Goal: Information Seeking & Learning: Learn about a topic

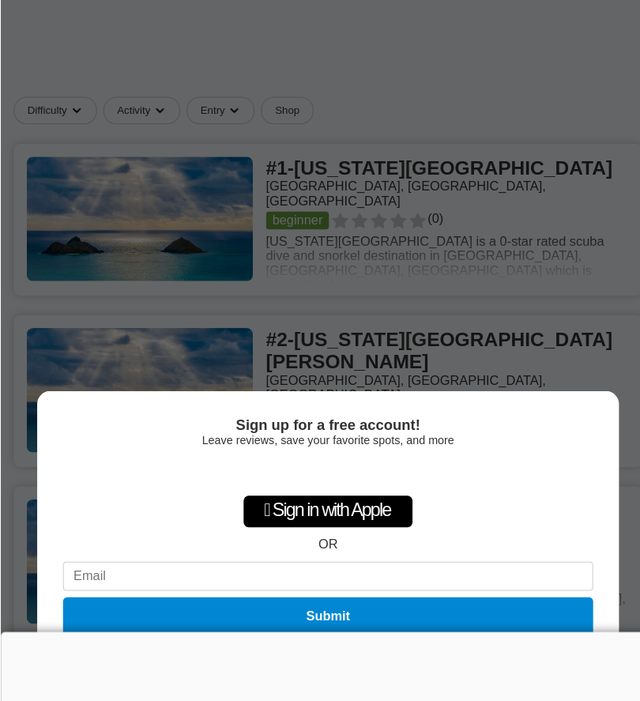
scroll to position [603, 0]
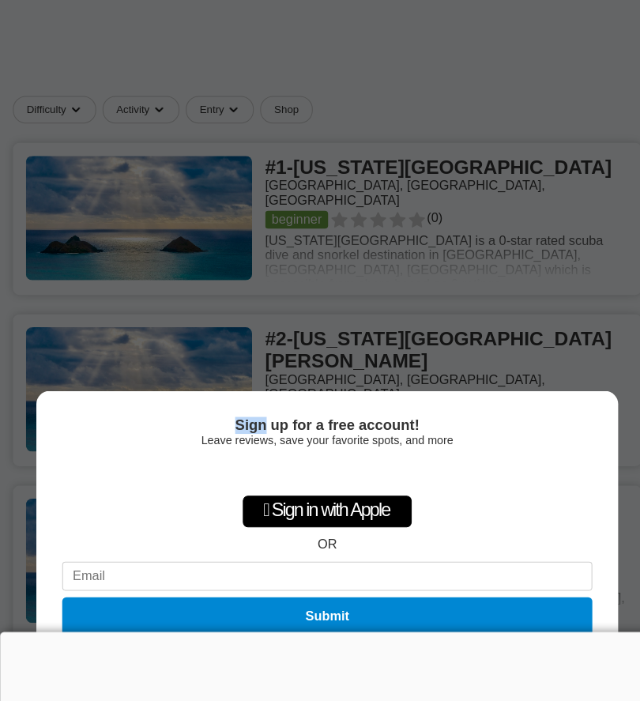
click at [408, 190] on div "Sign up for a free account! Leave reviews, save your favorite spots, and more …" at bounding box center [320, 350] width 640 height 701
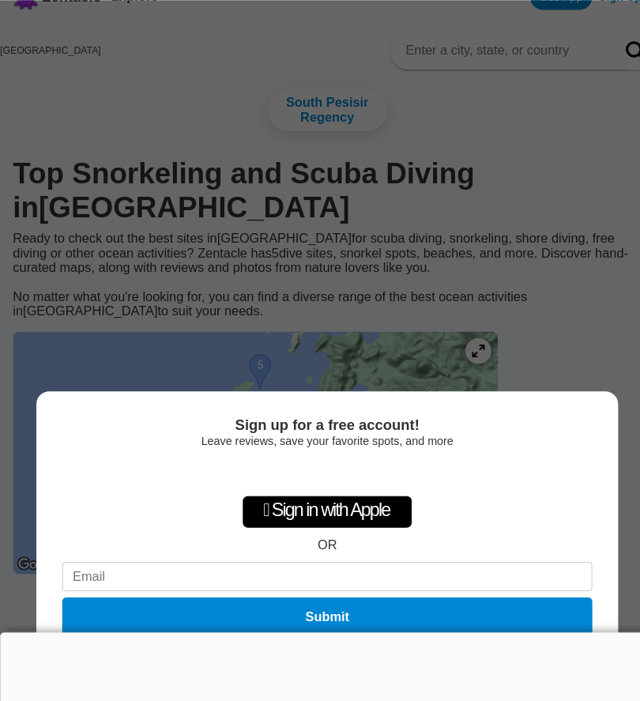
scroll to position [0, 0]
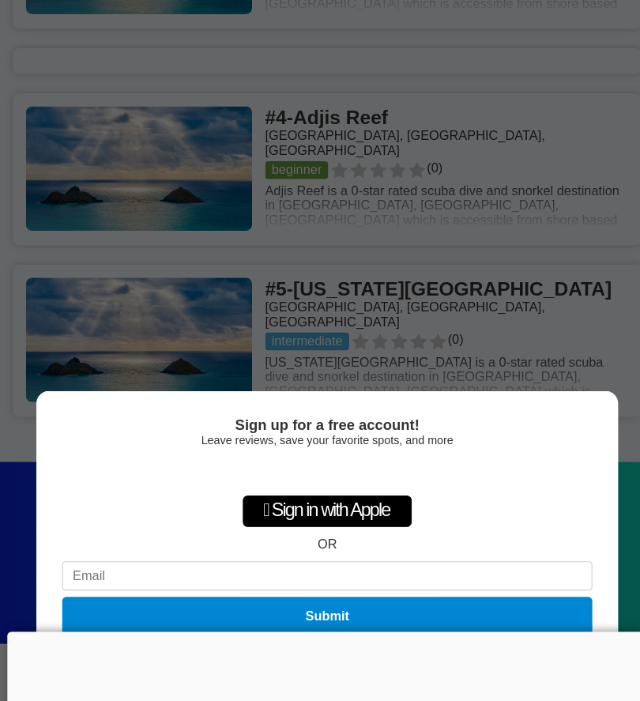
scroll to position [1199, 0]
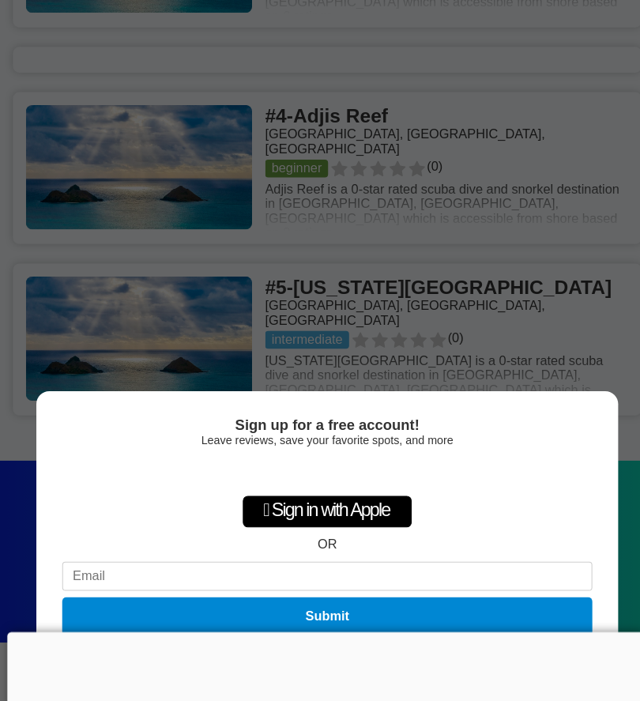
click at [468, 199] on div "Sign up for a free account! Leave reviews, save your favorite spots, and more …" at bounding box center [320, 350] width 640 height 701
click at [355, 138] on div "Sign up for a free account! Leave reviews, save your favorite spots, and more …" at bounding box center [320, 350] width 640 height 701
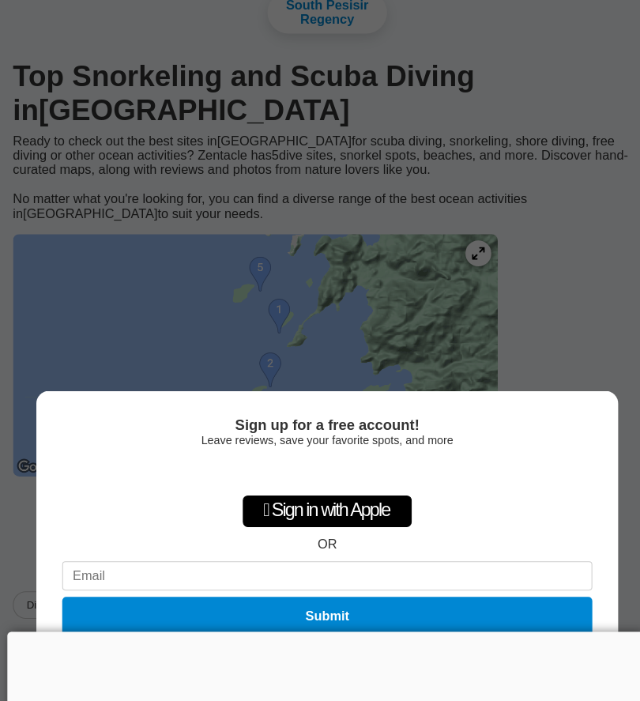
scroll to position [0, 0]
